Goal: Task Accomplishment & Management: Use online tool/utility

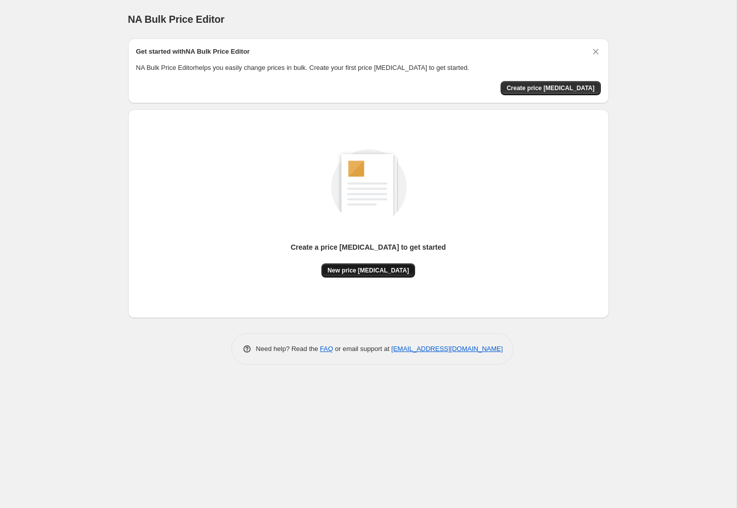
click at [381, 265] on button "New price change job" at bounding box center [368, 270] width 94 height 14
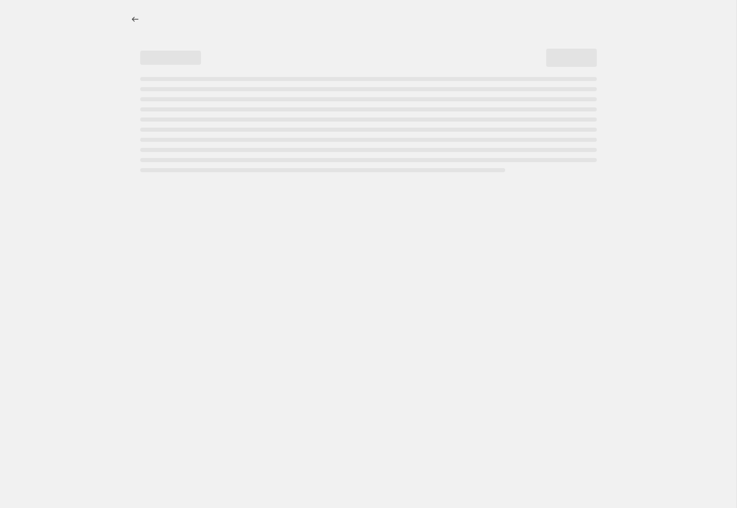
select select "percentage"
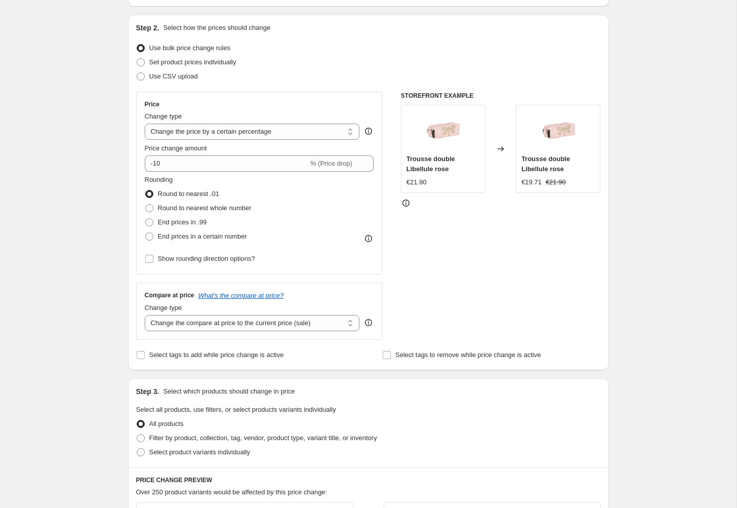
scroll to position [98, 0]
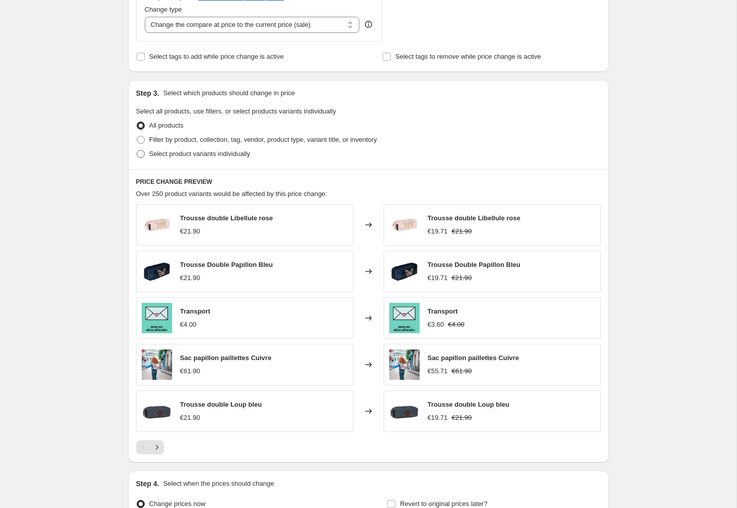
click at [190, 156] on span "Select product variants individually" at bounding box center [199, 154] width 101 height 8
click at [137, 150] on input "Select product variants individually" at bounding box center [137, 150] width 1 height 1
radio input "true"
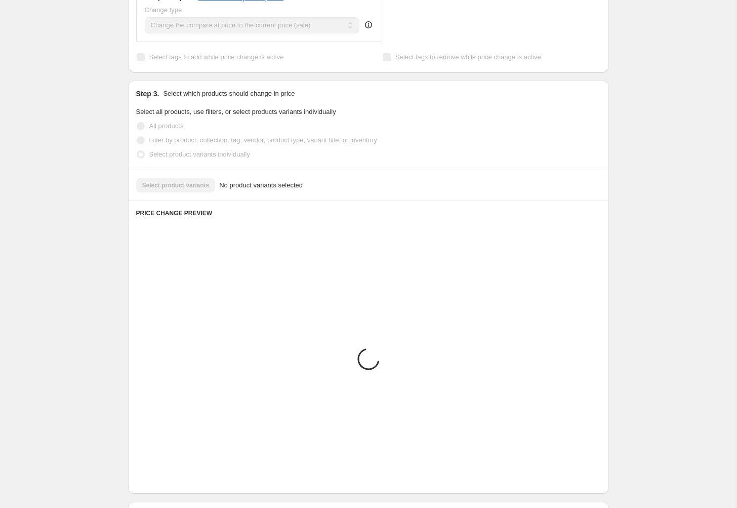
click at [198, 33] on select "Change the compare at price to the current price (sale) Change the compare at p…" at bounding box center [252, 25] width 215 height 16
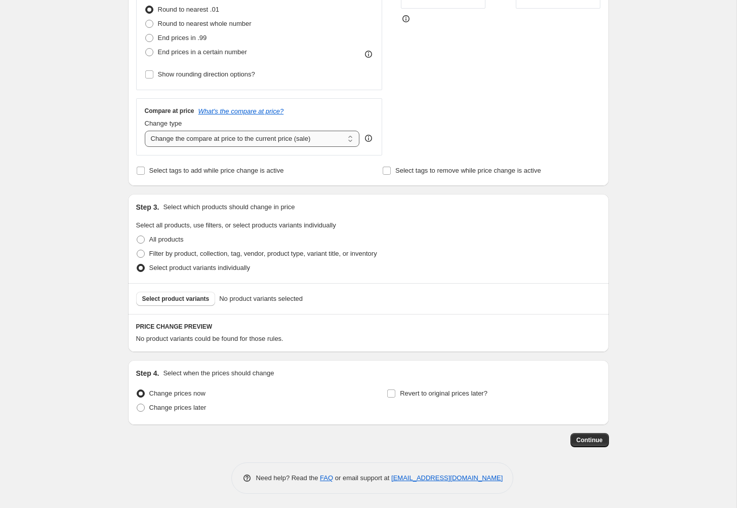
scroll to position [278, 0]
click at [178, 250] on span "Filter by product, collection, tag, vendor, product type, variant title, or inv…" at bounding box center [263, 254] width 228 height 8
click at [137, 250] on input "Filter by product, collection, tag, vendor, product type, variant title, or inv…" at bounding box center [137, 250] width 1 height 1
radio input "true"
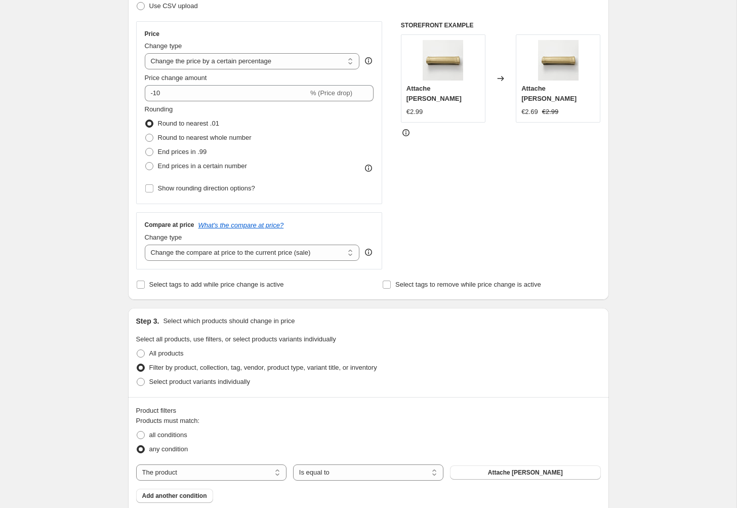
scroll to position [0, 0]
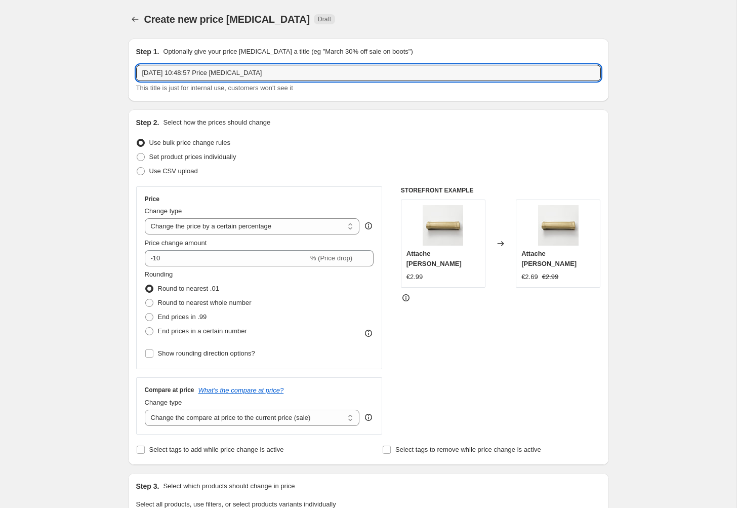
drag, startPoint x: 275, startPoint y: 72, endPoint x: 87, endPoint y: 56, distance: 189.4
click at [87, 57] on div "Create new price change job. This page is ready Create new price change job Dra…" at bounding box center [368, 469] width 736 height 939
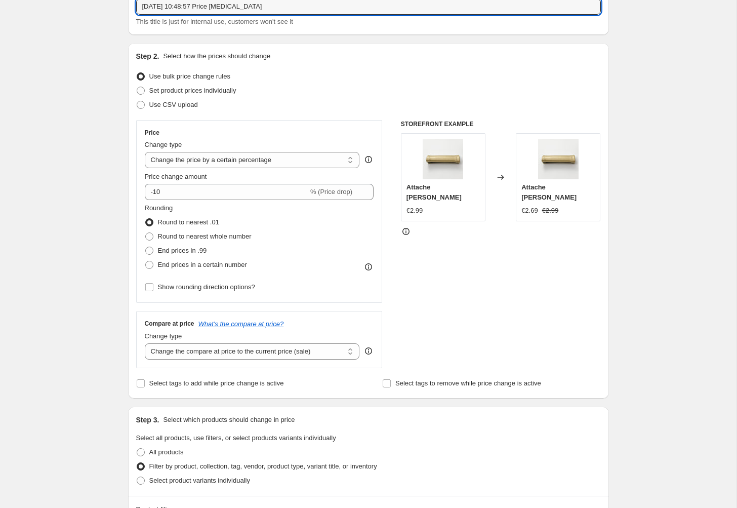
scroll to position [69, 0]
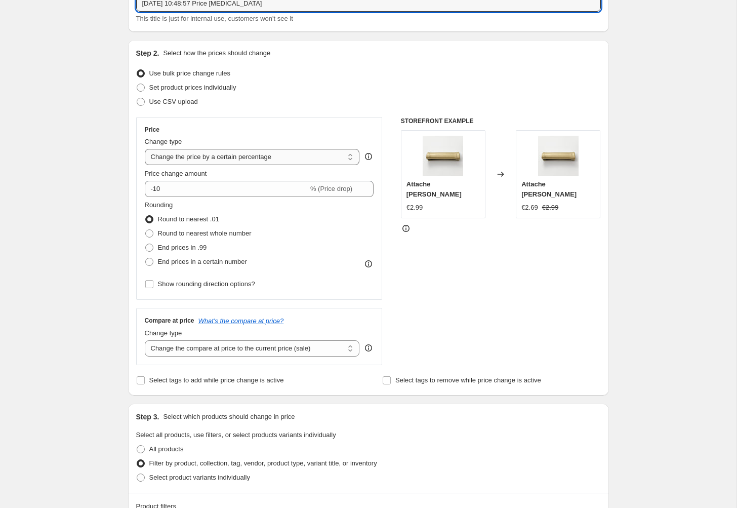
click at [208, 156] on select "Change the price to a certain amount Change the price by a certain amount Chang…" at bounding box center [252, 157] width 215 height 16
click at [203, 161] on select "Change the price to a certain amount Change the price by a certain amount Chang…" at bounding box center [252, 157] width 215 height 16
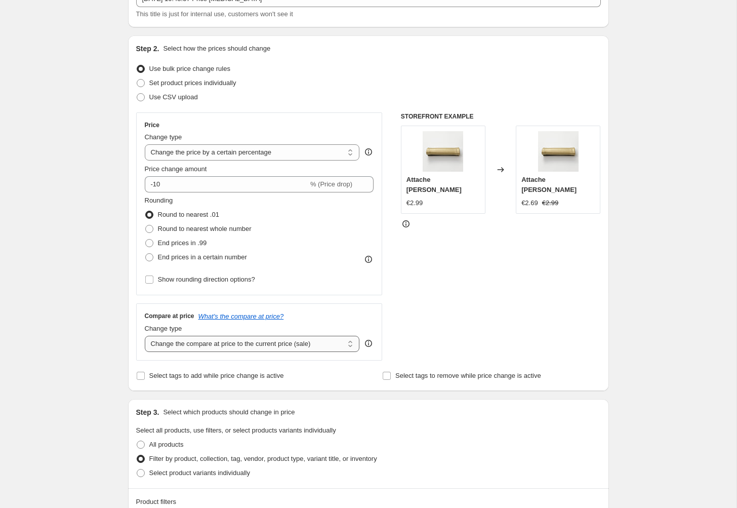
click at [340, 341] on select "Change the compare at price to the current price (sale) Change the compare at p…" at bounding box center [252, 344] width 215 height 16
click at [145, 336] on select "Change the compare at price to the current price (sale) Change the compare at p…" at bounding box center [252, 344] width 215 height 16
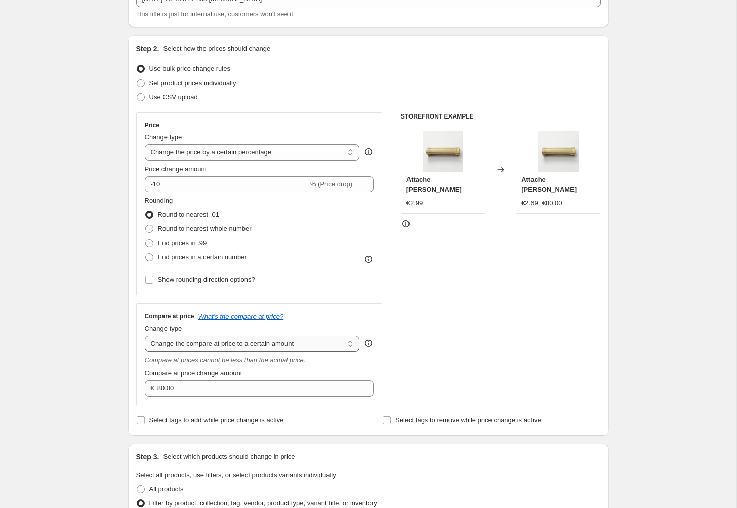
click at [311, 345] on select "Change the compare at price to the current price (sale) Change the compare at p…" at bounding box center [252, 344] width 215 height 16
select select "bp"
click at [145, 336] on select "Change the compare at price to the current price (sale) Change the compare at p…" at bounding box center [252, 344] width 215 height 16
type input "12.00"
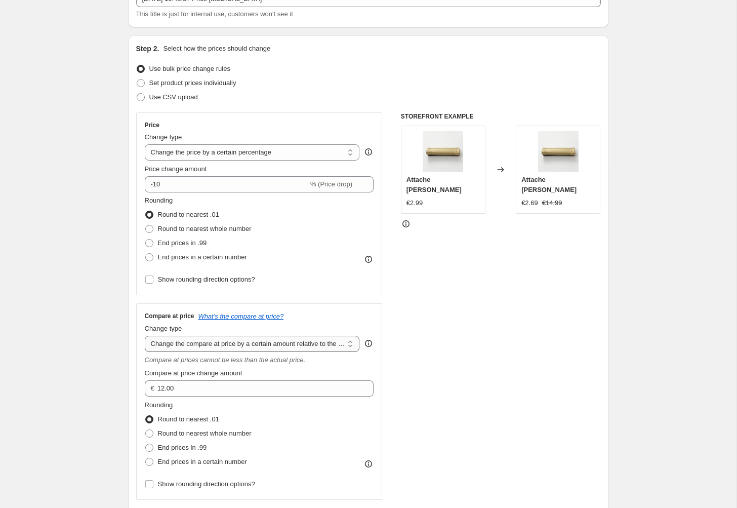
click at [251, 342] on select "Change the compare at price to the current price (sale) Change the compare at p…" at bounding box center [252, 344] width 215 height 16
select select "ep"
click at [145, 336] on select "Change the compare at price to the current price (sale) Change the compare at p…" at bounding box center [252, 344] width 215 height 16
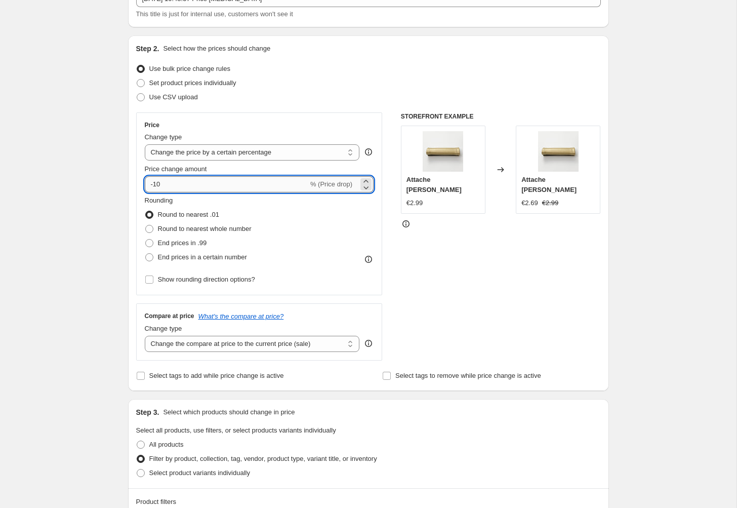
drag, startPoint x: 190, startPoint y: 189, endPoint x: 184, endPoint y: 187, distance: 5.8
click at [187, 188] on input "-10" at bounding box center [226, 184] width 163 height 16
drag, startPoint x: 186, startPoint y: 187, endPoint x: 97, endPoint y: 177, distance: 89.7
click at [97, 177] on div "Create new price change job. This page is ready Create new price change job Dra…" at bounding box center [368, 395] width 736 height 939
type input "40"
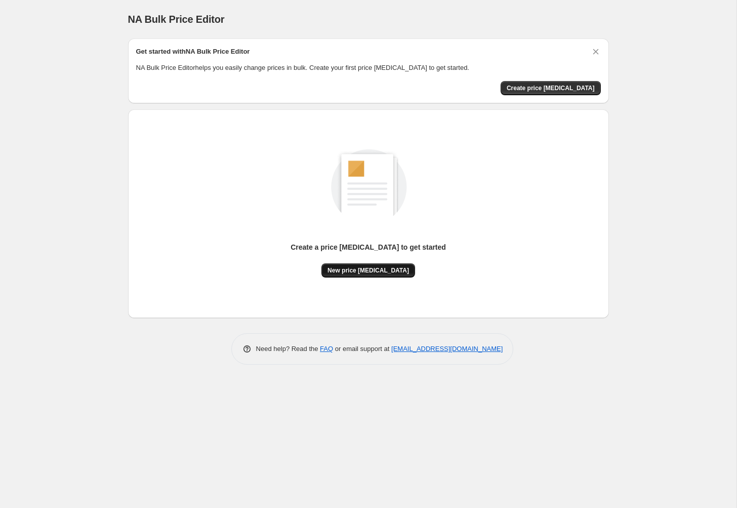
click at [373, 271] on span "New price change job" at bounding box center [367, 270] width 81 height 8
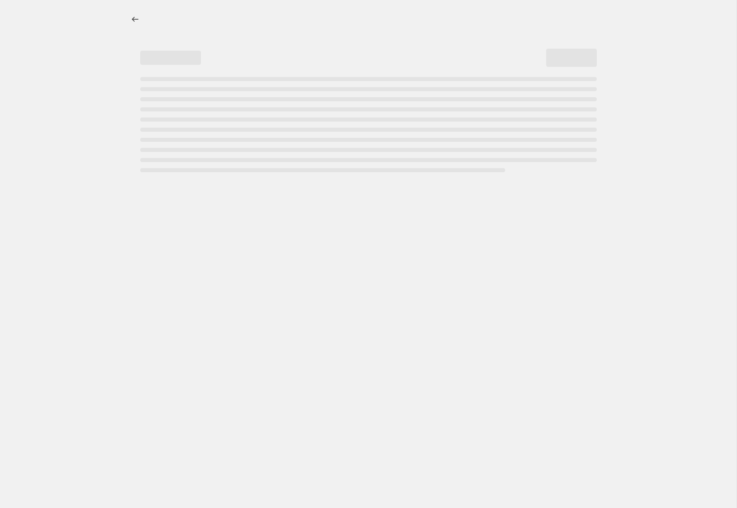
select select "percentage"
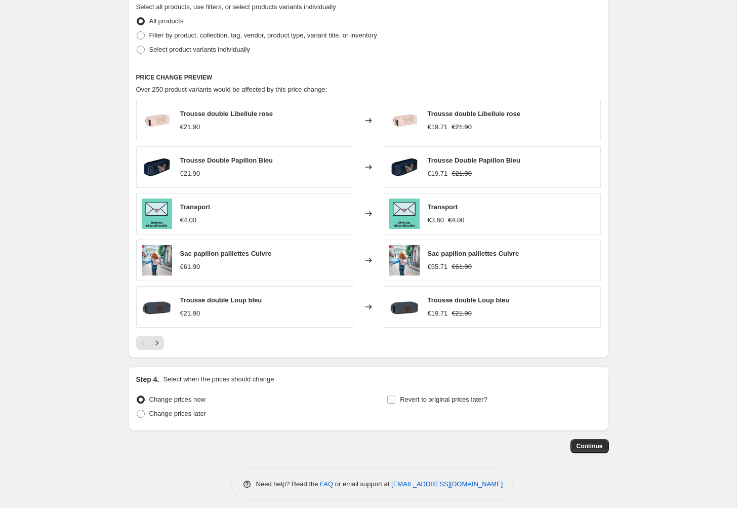
scroll to position [504, 0]
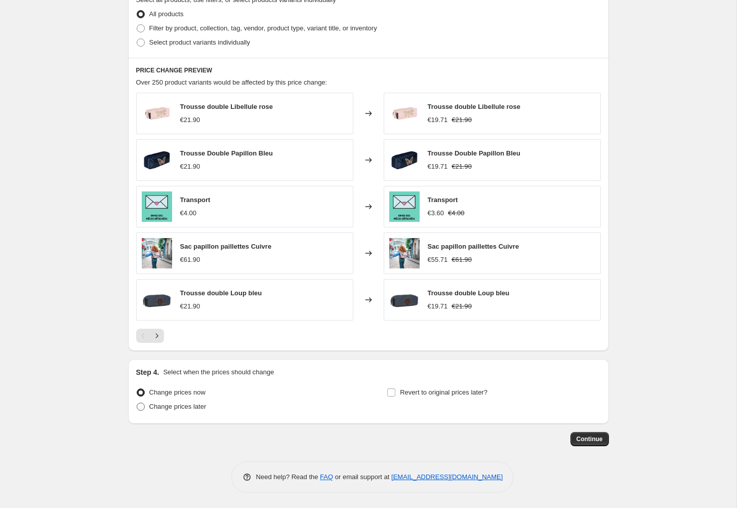
click at [183, 409] on span "Change prices later" at bounding box center [177, 406] width 57 height 8
click at [137, 403] on input "Change prices later" at bounding box center [137, 402] width 1 height 1
radio input "true"
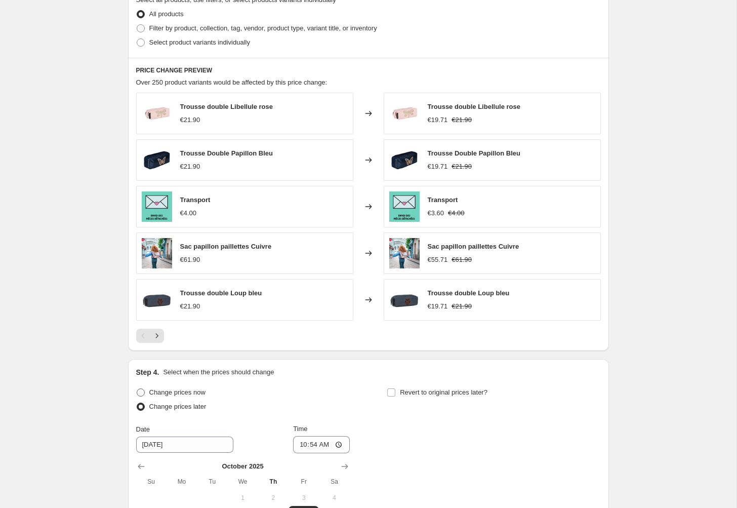
click at [196, 396] on span "Change prices now" at bounding box center [177, 392] width 56 height 8
click at [137, 389] on input "Change prices now" at bounding box center [137, 388] width 1 height 1
radio input "true"
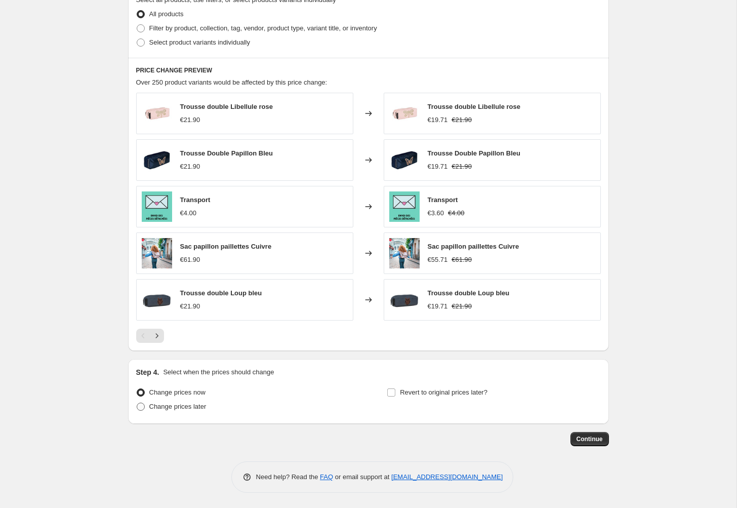
click at [192, 409] on span "Change prices later" at bounding box center [177, 406] width 57 height 8
click at [137, 403] on input "Change prices later" at bounding box center [137, 402] width 1 height 1
radio input "true"
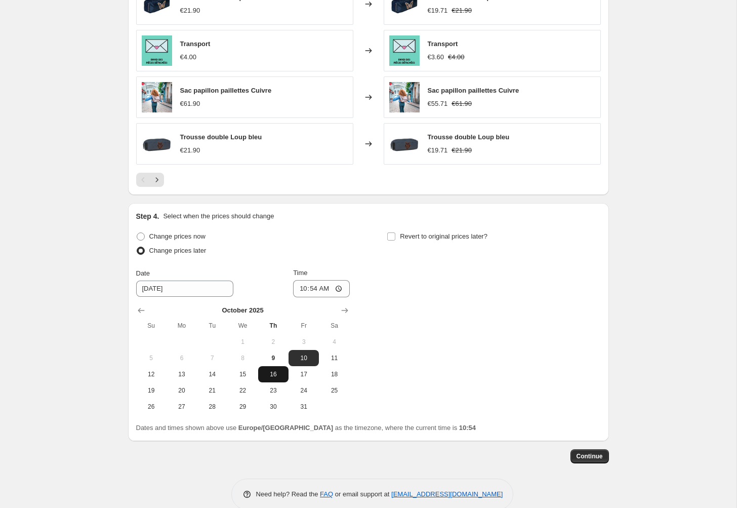
scroll to position [677, 0]
